Goal: Navigation & Orientation: Find specific page/section

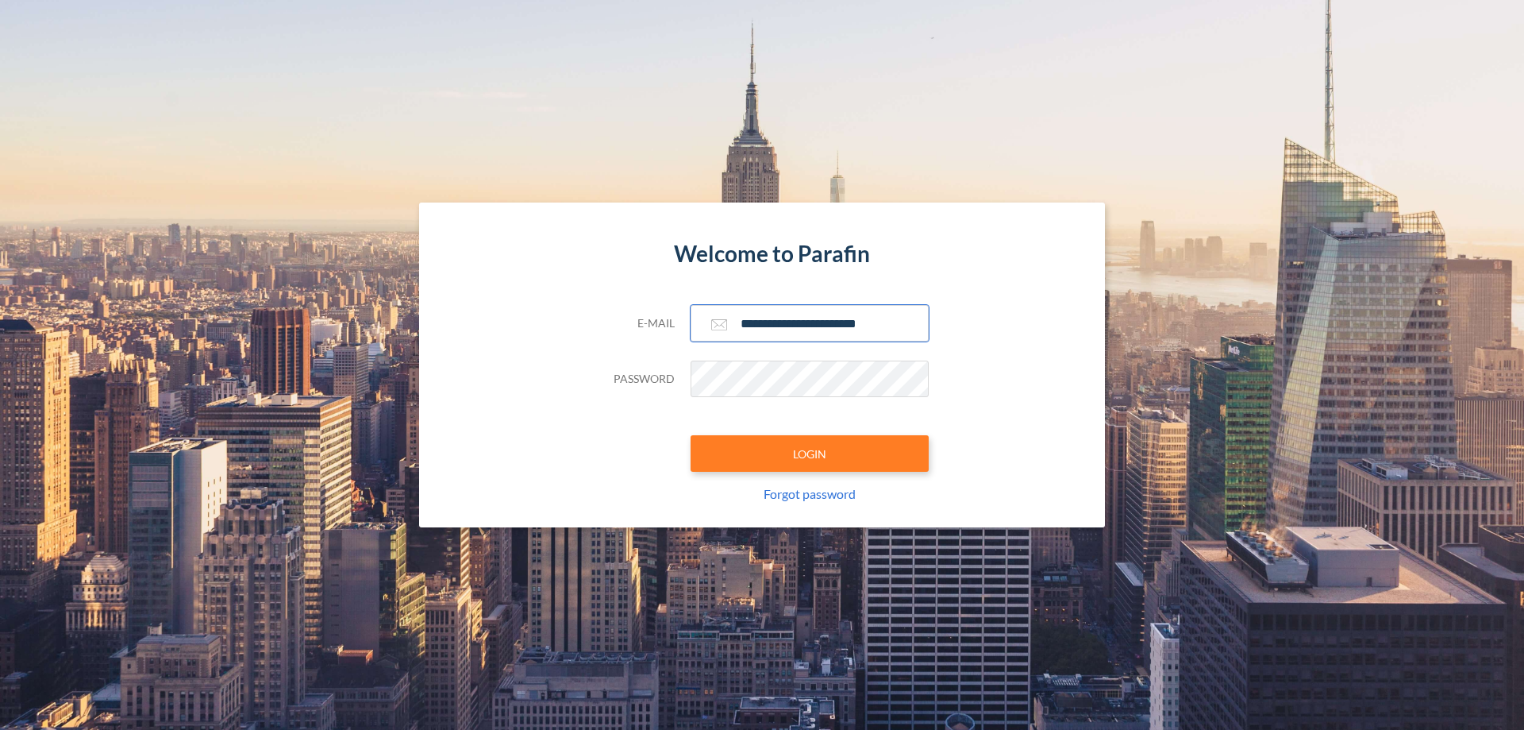
type input "**********"
click at [810, 453] on button "LOGIN" at bounding box center [810, 453] width 238 height 37
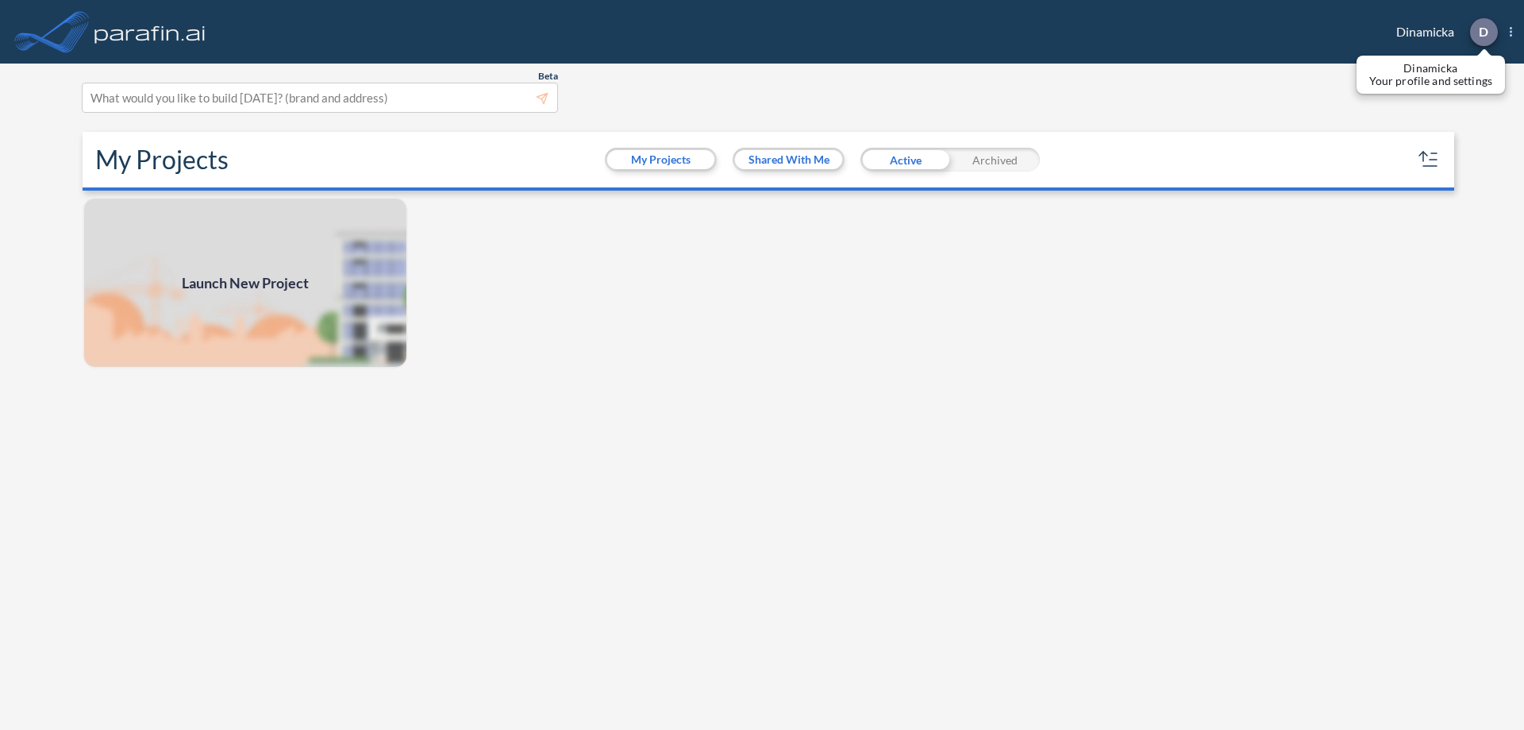
click at [1483, 32] on p "D" at bounding box center [1484, 32] width 10 height 14
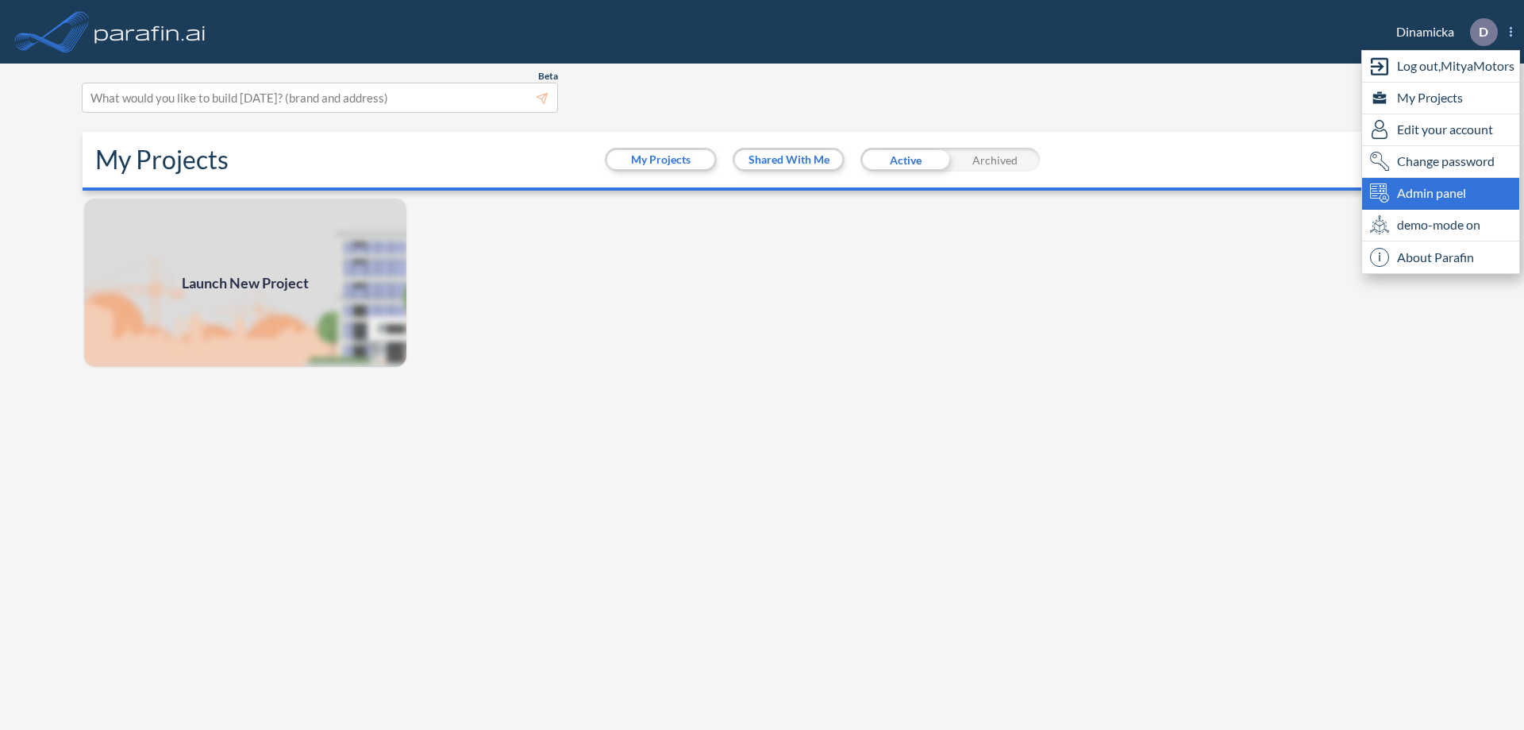
click at [1441, 193] on span "Admin panel" at bounding box center [1431, 192] width 69 height 19
